Goal: Task Accomplishment & Management: Manage account settings

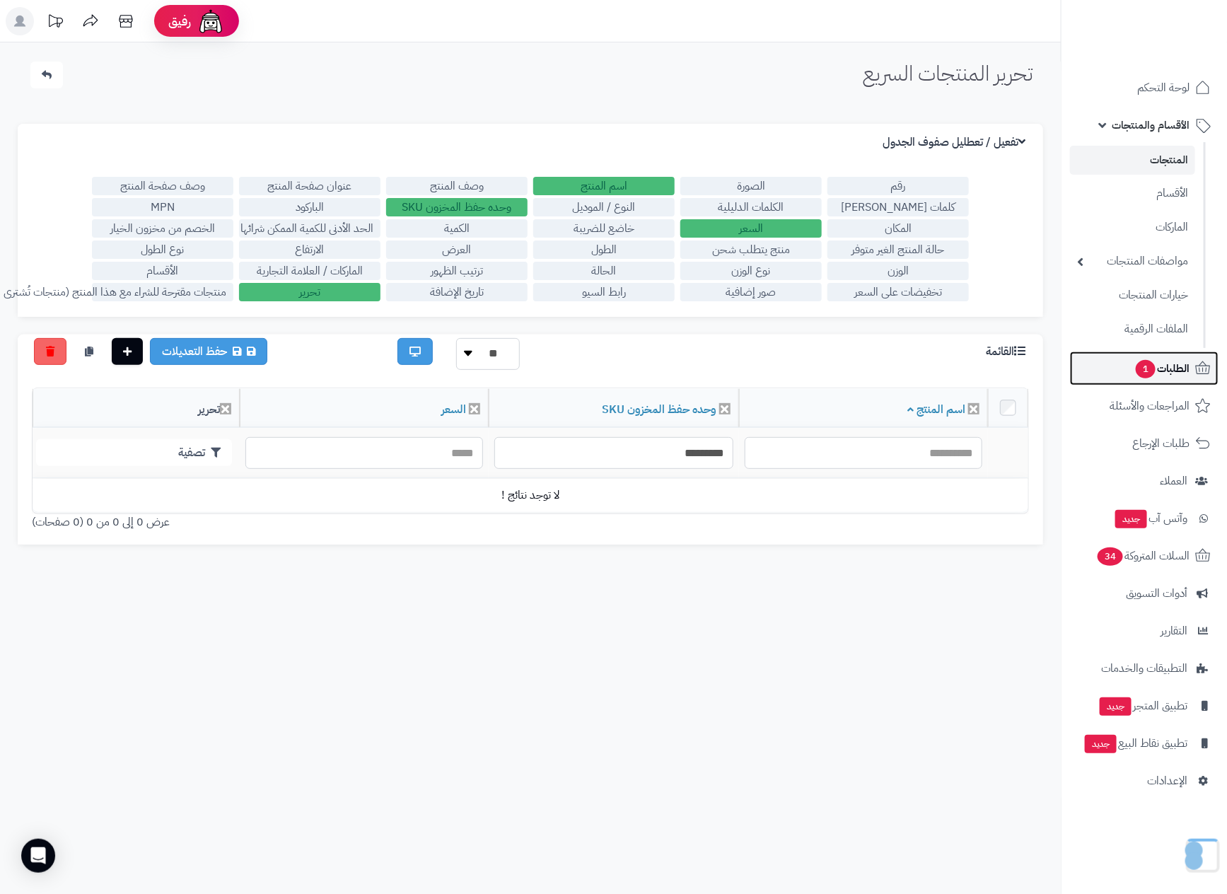
click at [1171, 365] on span "الطلبات 1" at bounding box center [1161, 369] width 55 height 20
